Goal: Transaction & Acquisition: Purchase product/service

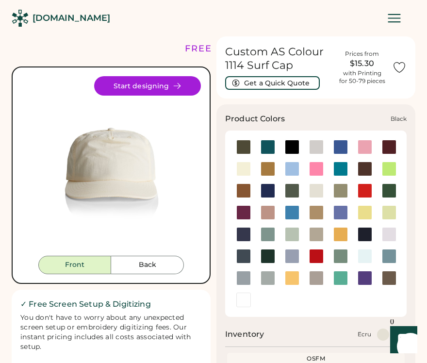
click at [289, 147] on div at bounding box center [292, 147] width 15 height 15
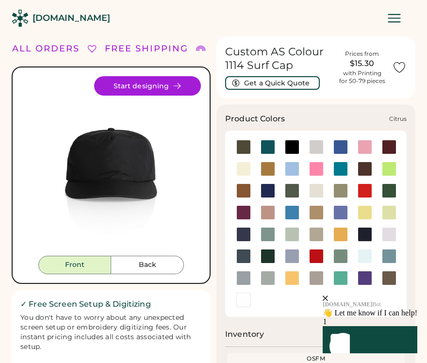
click at [391, 169] on div at bounding box center [389, 169] width 15 height 15
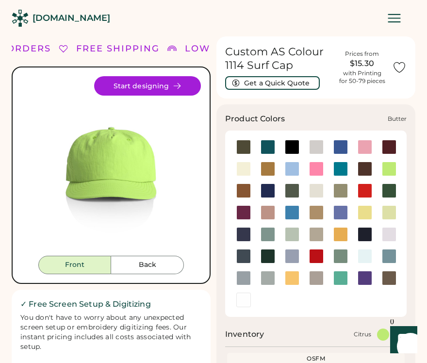
click at [241, 168] on div at bounding box center [243, 169] width 15 height 15
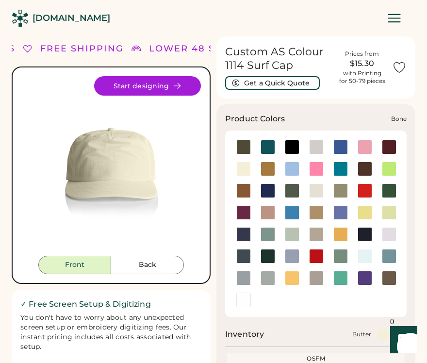
click at [317, 147] on div at bounding box center [316, 147] width 15 height 15
